Goal: Find contact information: Find contact information

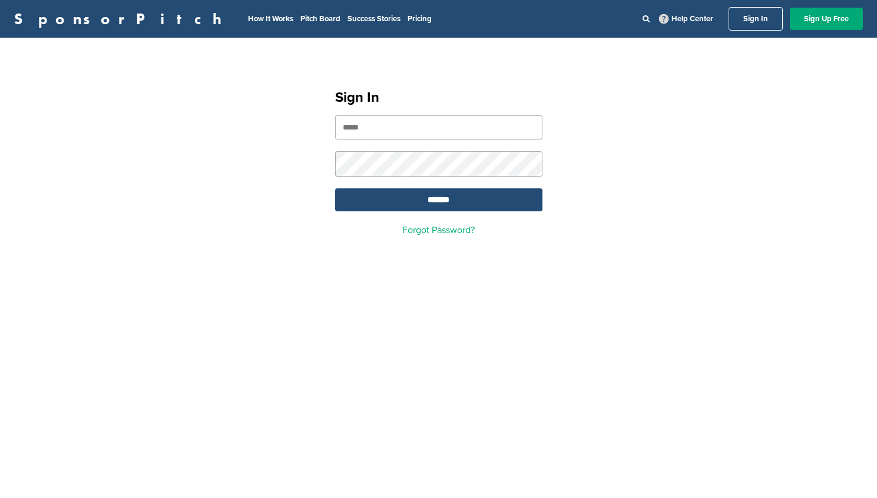
type input "**********"
click at [580, 122] on div "**********" at bounding box center [438, 157] width 877 height 211
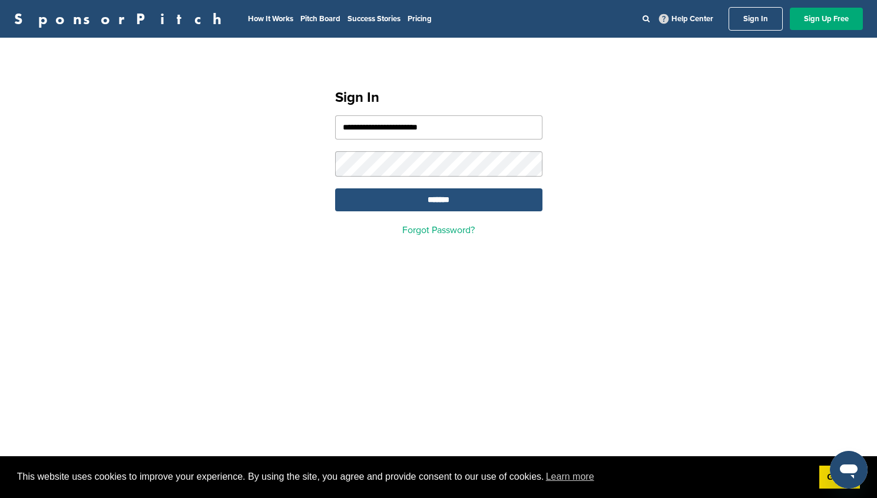
click at [514, 209] on input "*******" at bounding box center [438, 199] width 207 height 23
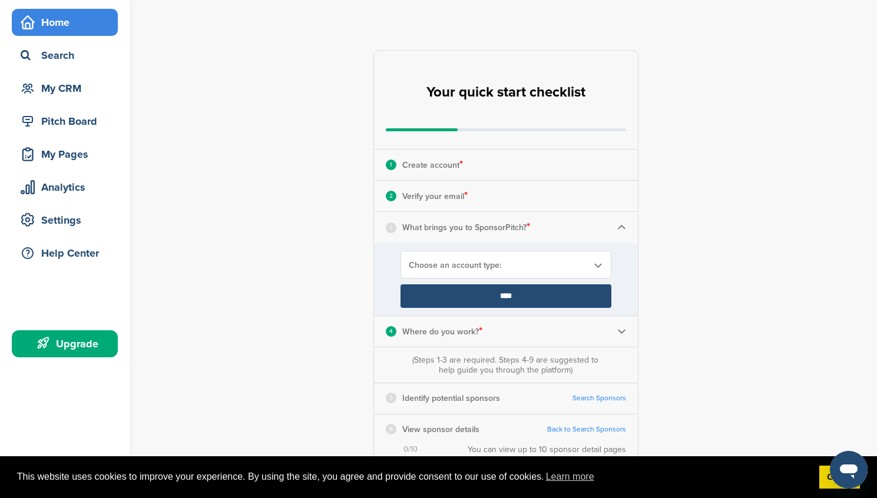
scroll to position [40, 0]
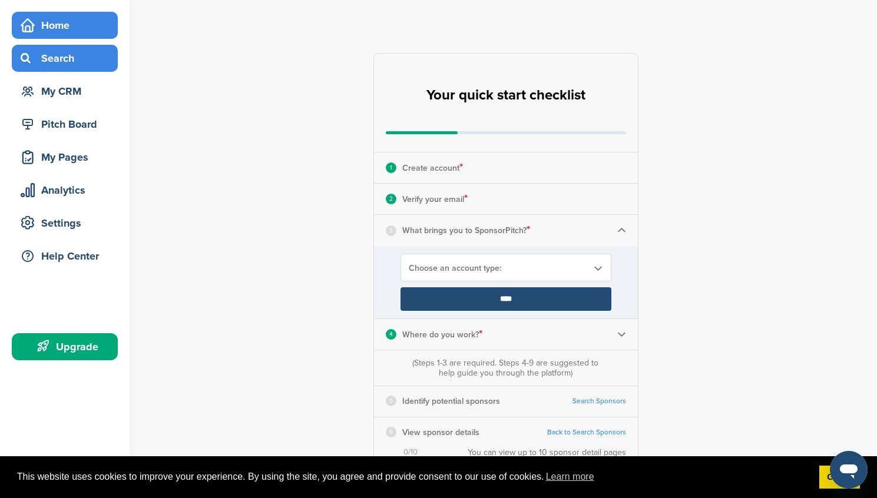
click at [57, 55] on div "Search" at bounding box center [68, 58] width 100 height 21
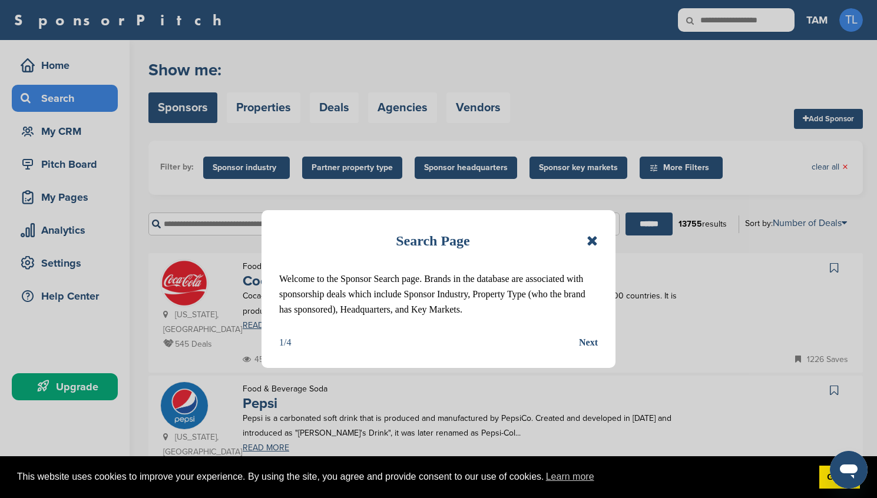
click at [588, 239] on icon at bounding box center [592, 241] width 11 height 14
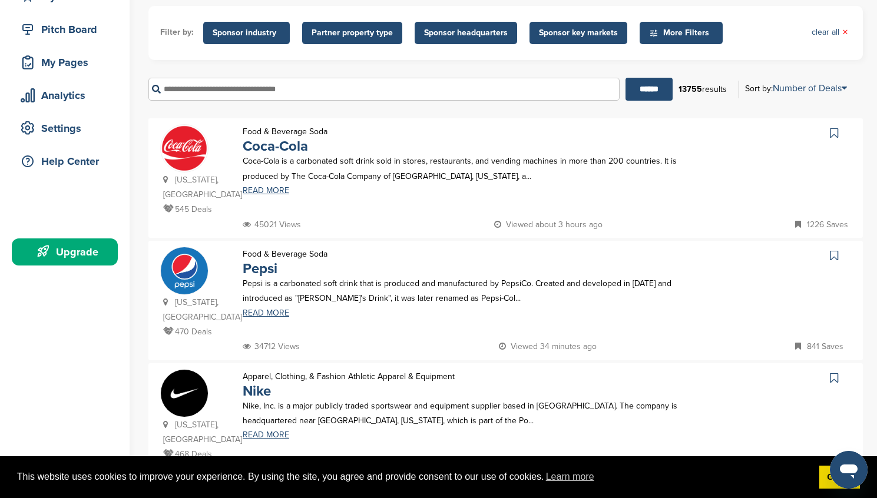
scroll to position [137, 0]
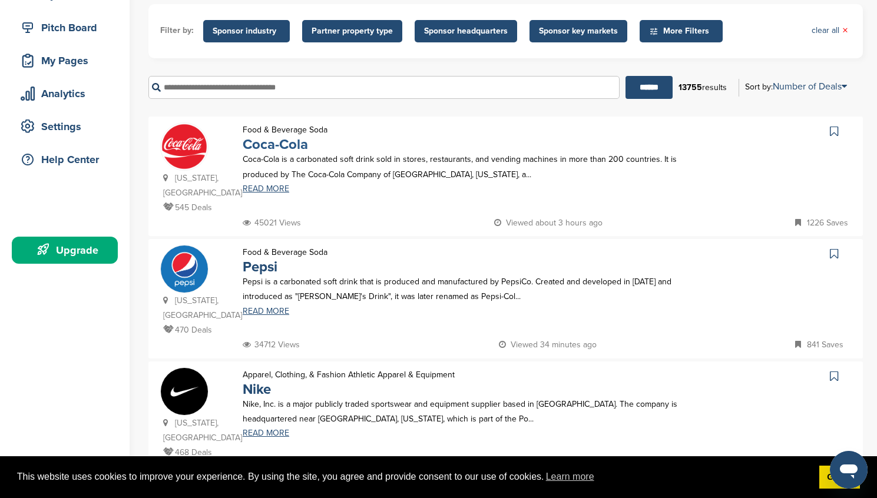
click at [297, 148] on link "Coca-Cola" at bounding box center [275, 144] width 65 height 17
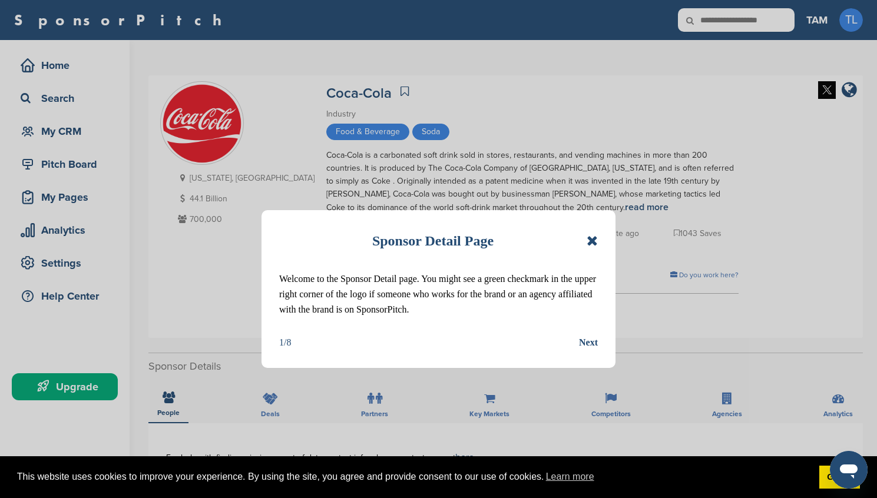
click at [592, 240] on icon at bounding box center [592, 241] width 11 height 14
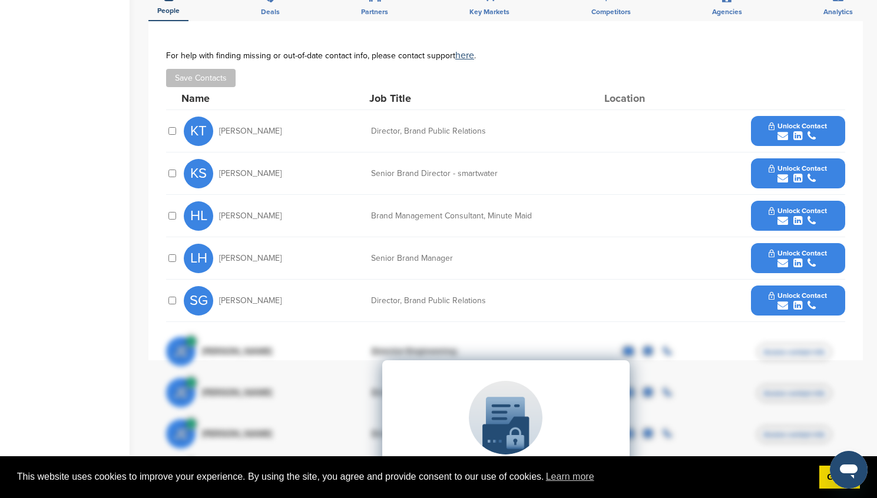
scroll to position [372, 0]
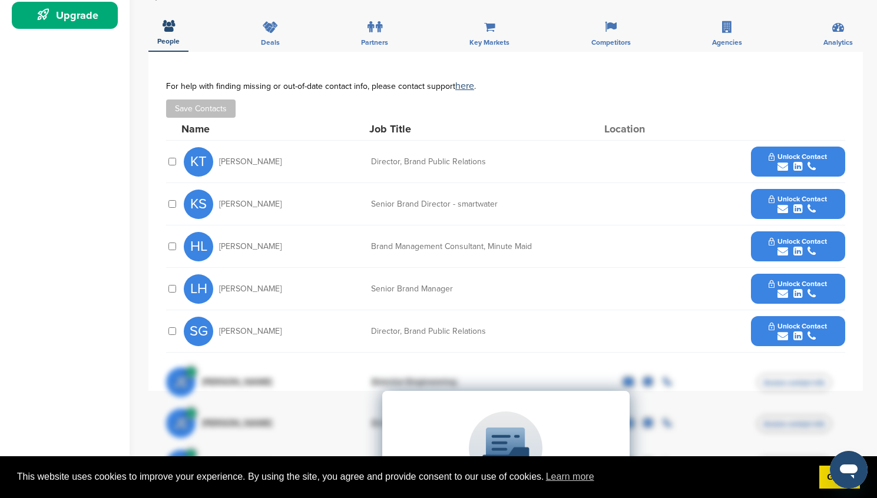
click at [797, 167] on icon "submit" at bounding box center [797, 166] width 9 height 11
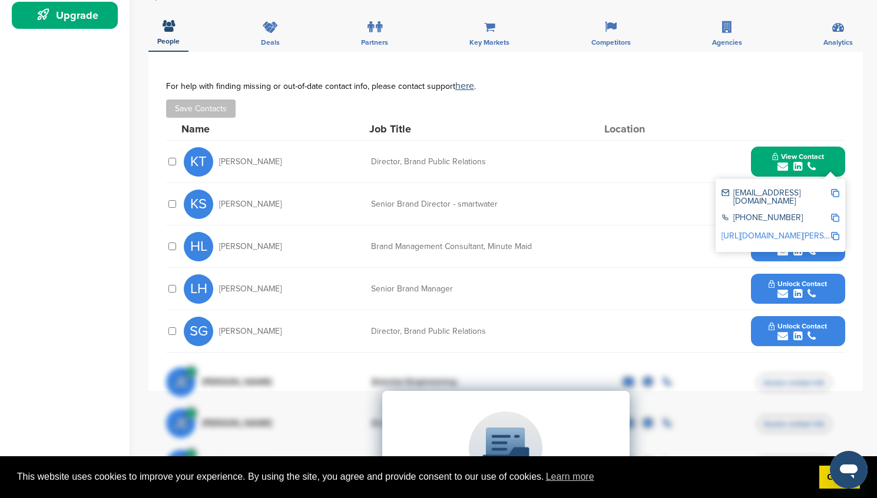
click at [793, 191] on div "ktietjen@coca-cola.com" at bounding box center [775, 197] width 109 height 16
click at [834, 194] on img at bounding box center [835, 193] width 8 height 8
click at [729, 154] on div "KT Krista Tietjen Director, Brand Public Relations View Contact ktietjen@coca-c…" at bounding box center [514, 162] width 661 height 42
click at [852, 183] on div "**********" at bounding box center [505, 221] width 714 height 339
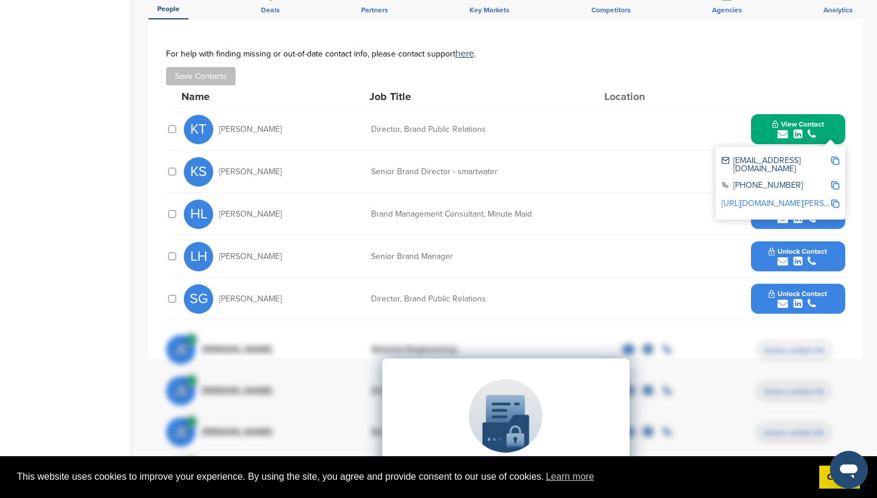
scroll to position [405, 0]
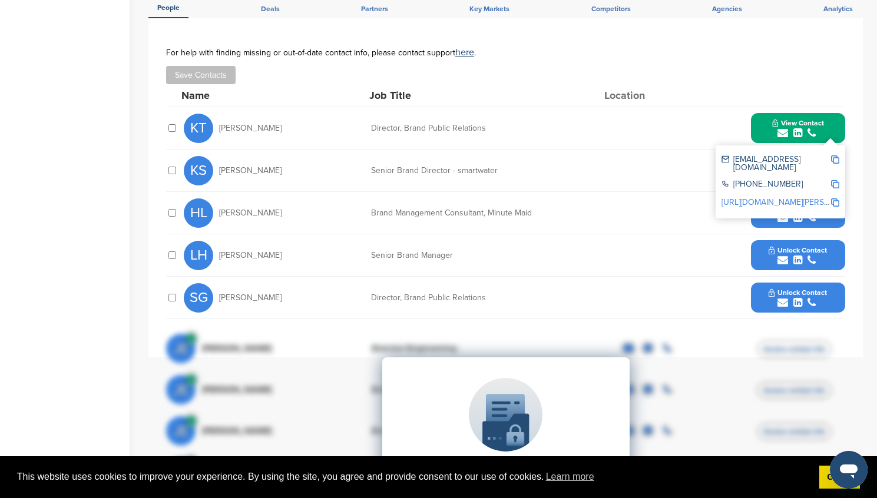
click at [687, 150] on div "KS Kate Santore Senior Brand Director - smartwater Unlock Contact" at bounding box center [514, 171] width 661 height 42
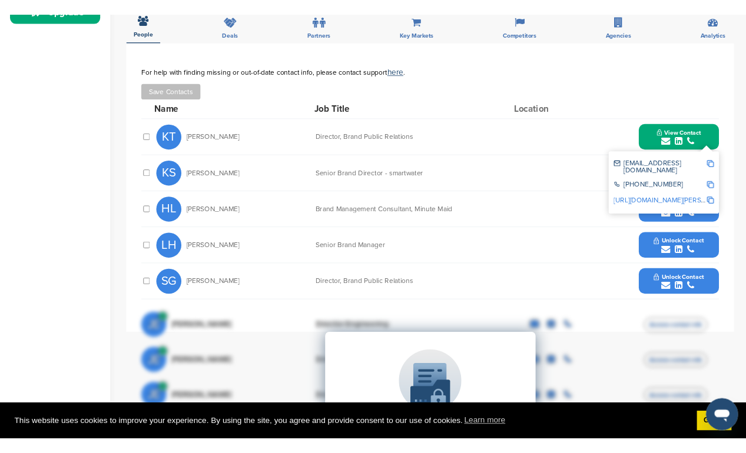
scroll to position [382, 0]
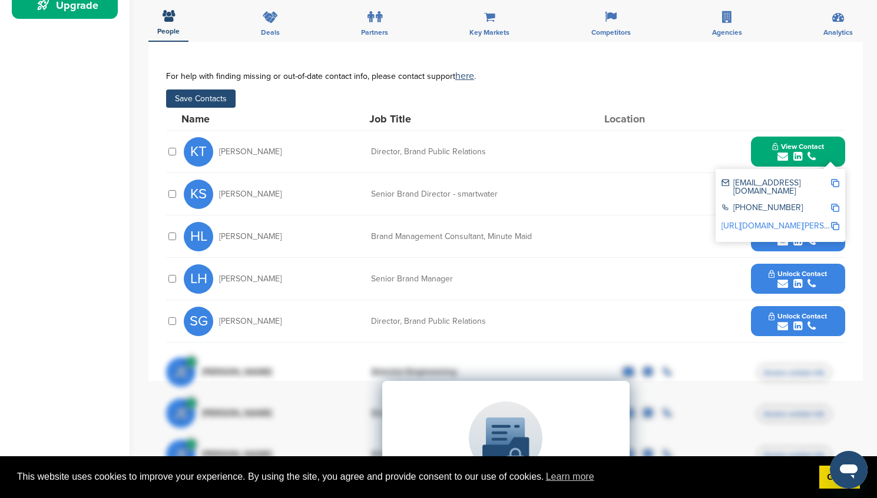
click at [604, 157] on div "KT Krista Tietjen Director, Brand Public Relations View Contact ktietjen@coca-c…" at bounding box center [514, 152] width 661 height 42
click at [680, 192] on div "KS Kate Santore Senior Brand Director - smartwater Unlock Contact" at bounding box center [514, 194] width 661 height 42
click at [757, 141] on div "View Contact ktietjen@coca-cola.com +1 404-676-2121 http://www.linkedin.com/in/…" at bounding box center [798, 152] width 94 height 30
click at [780, 157] on icon "submit" at bounding box center [782, 156] width 11 height 11
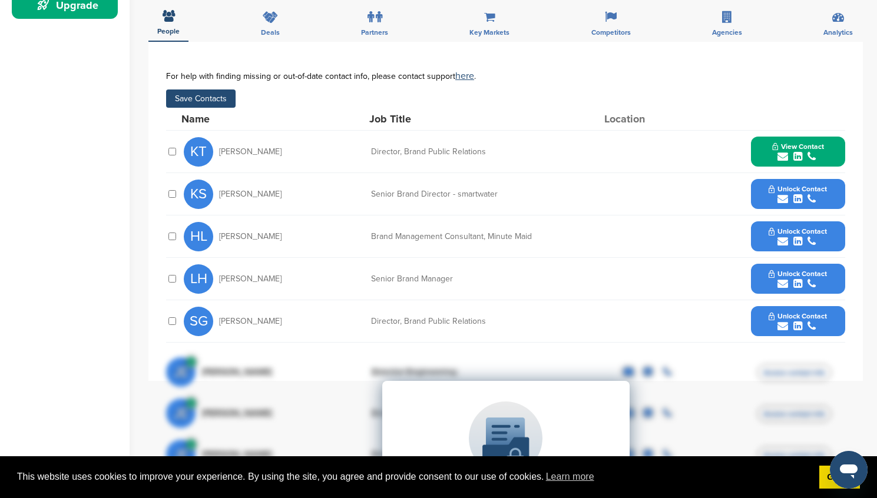
click at [785, 201] on icon "submit" at bounding box center [782, 199] width 11 height 11
